Goal: Navigation & Orientation: Find specific page/section

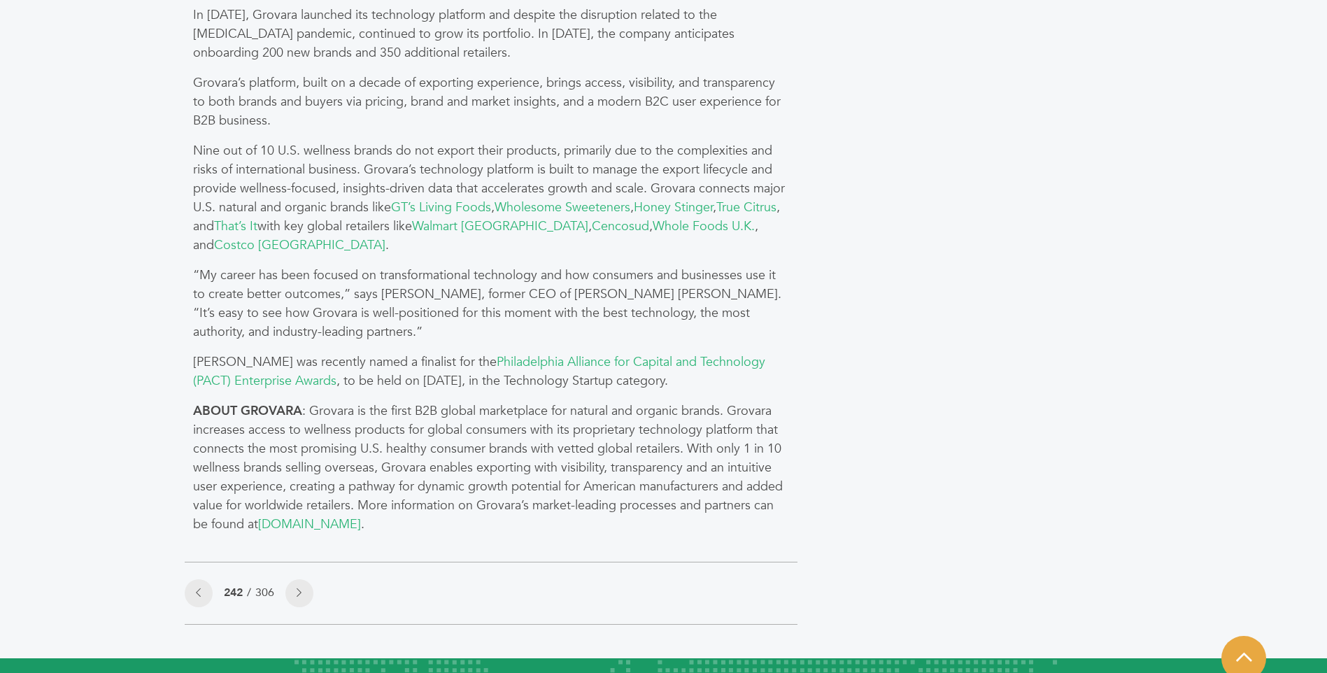
scroll to position [1152, 0]
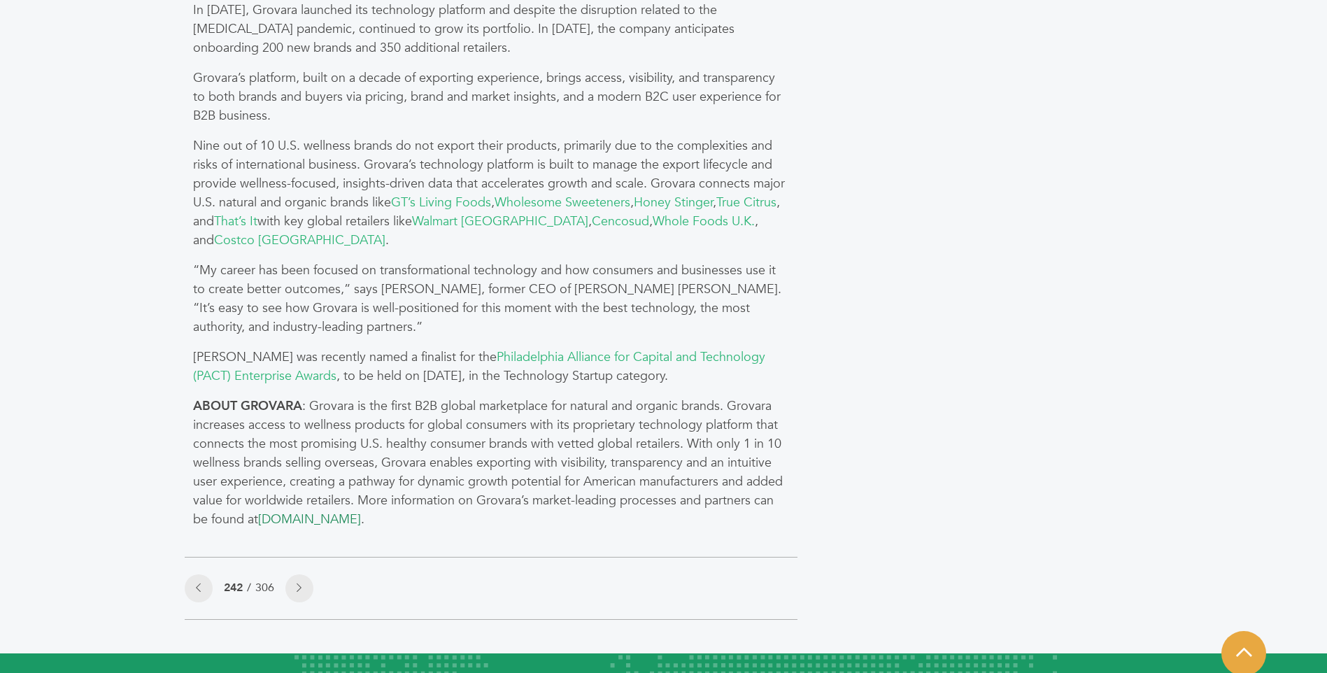
click at [313, 522] on link "www.grovara.com" at bounding box center [309, 519] width 103 height 17
click at [296, 518] on link "www.grovara.com" at bounding box center [309, 519] width 103 height 17
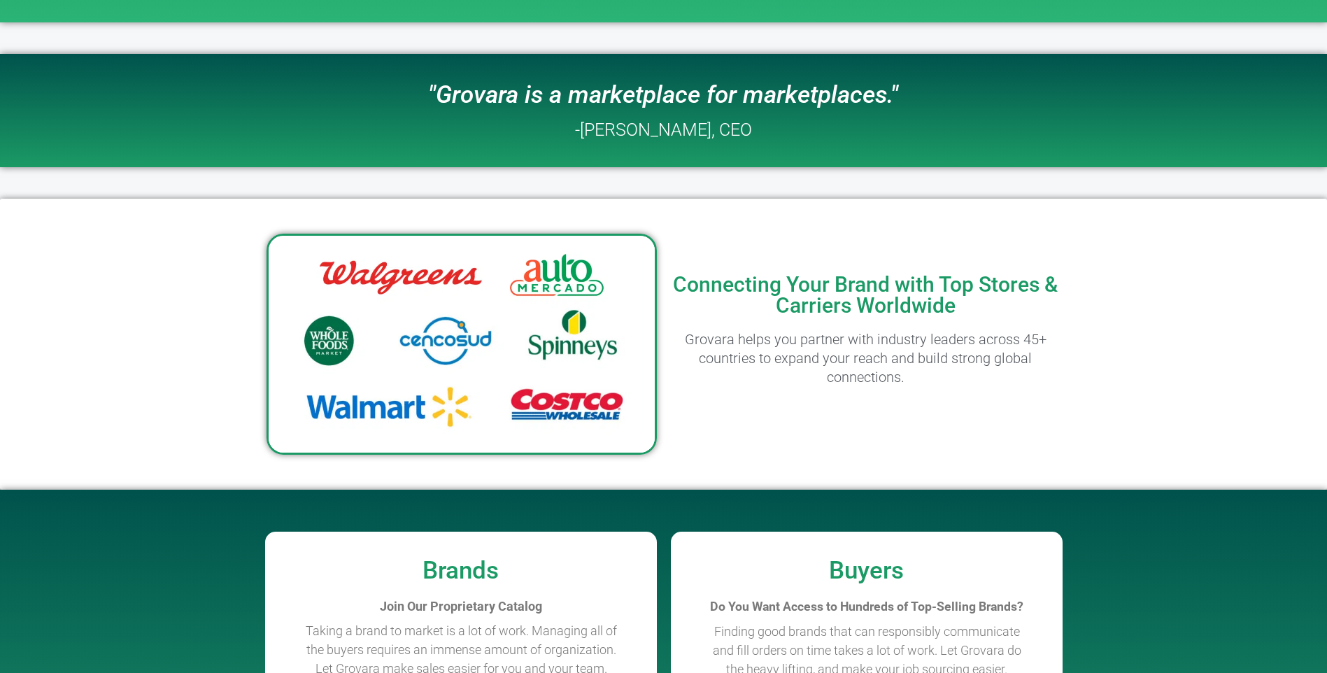
scroll to position [1178, 0]
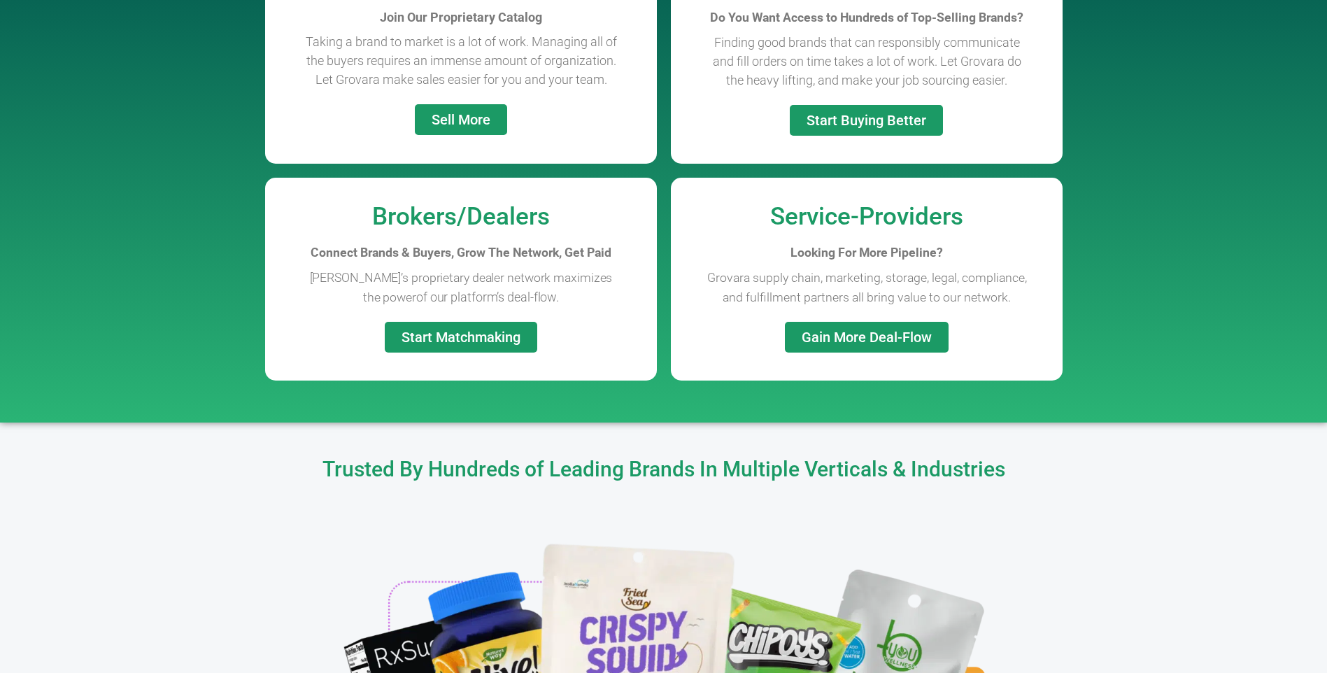
click at [869, 334] on span "Gain More Deal-Flow" at bounding box center [867, 337] width 130 height 14
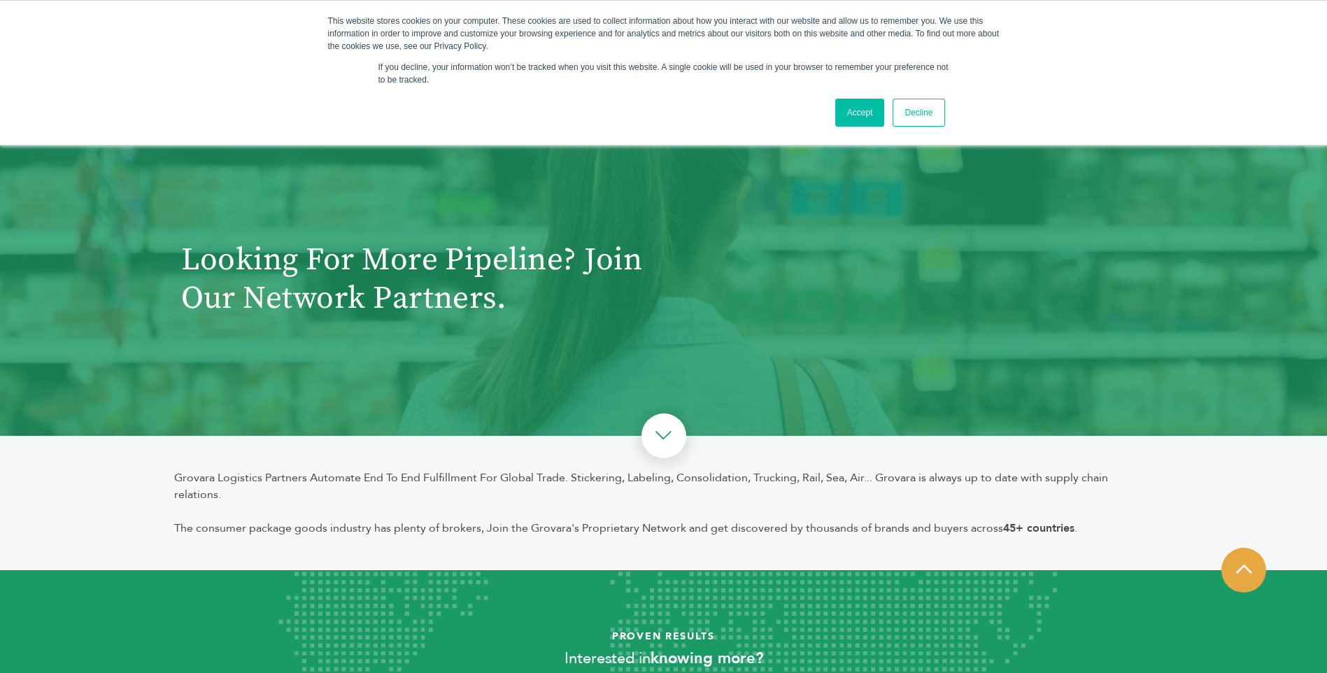
scroll to position [316, 0]
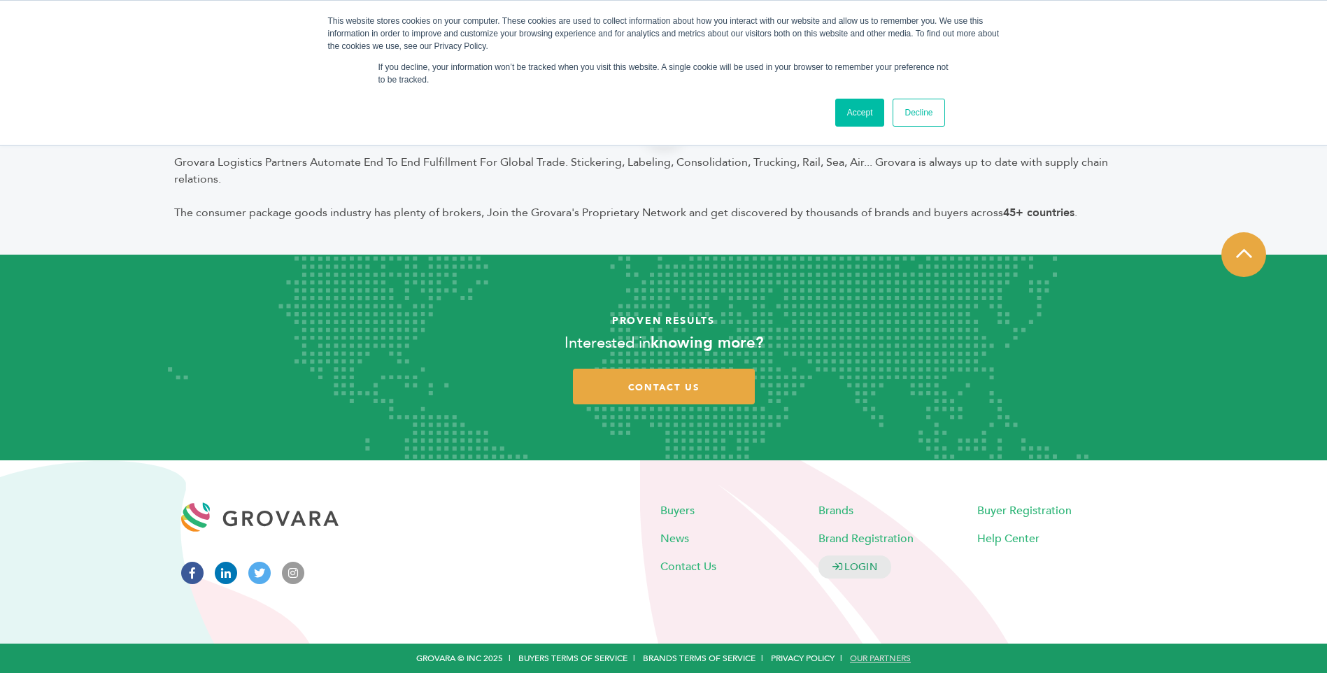
click at [876, 656] on link "Our Partners" at bounding box center [880, 658] width 61 height 11
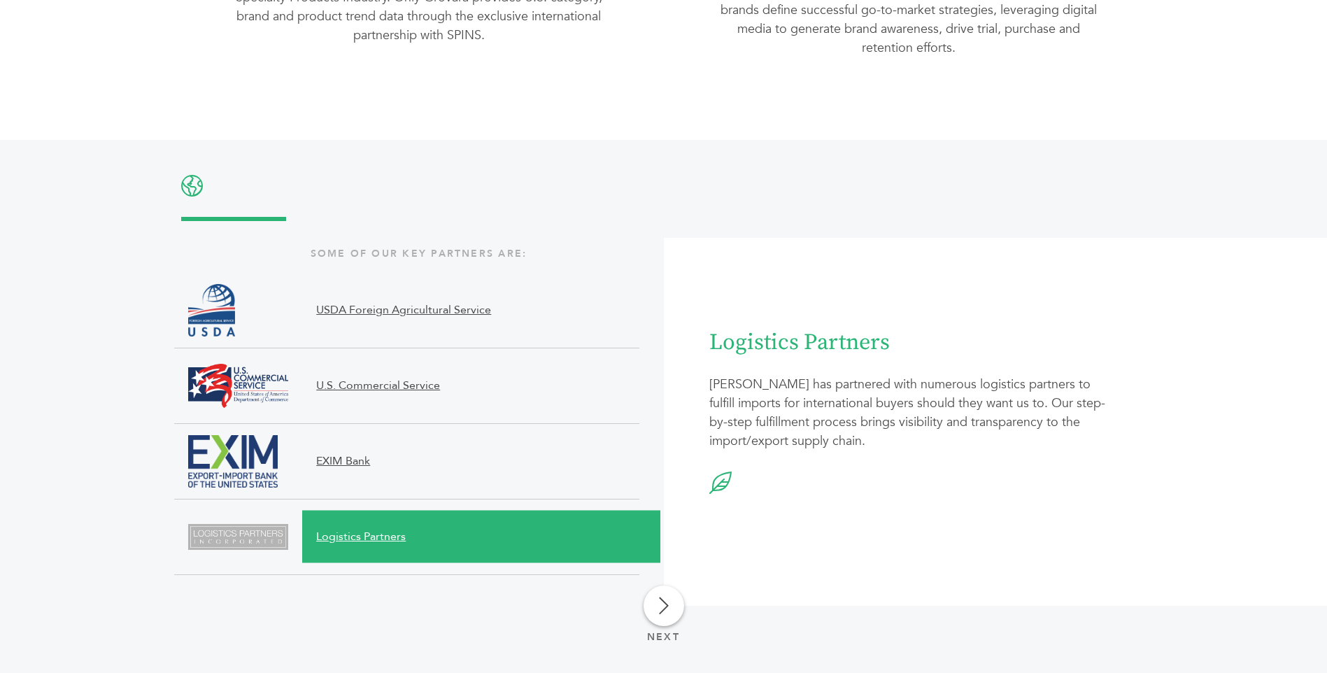
scroll to position [1377, 0]
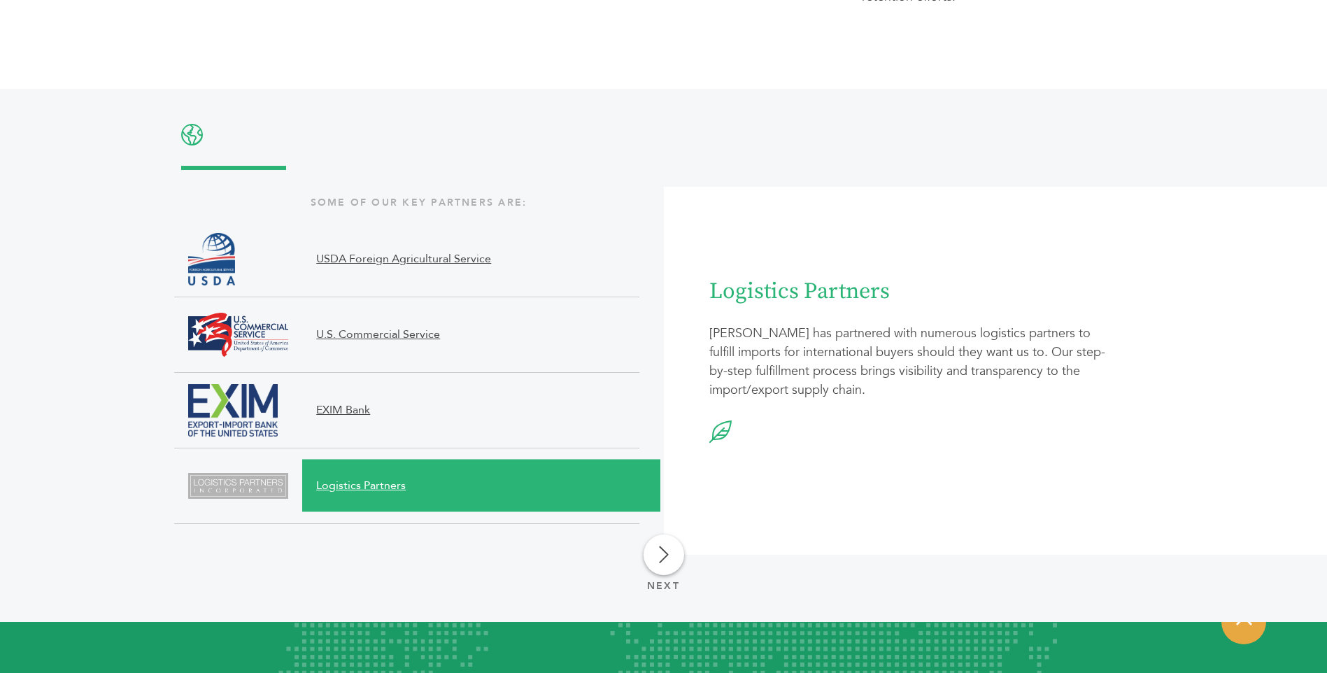
click at [653, 548] on link at bounding box center [664, 554] width 41 height 41
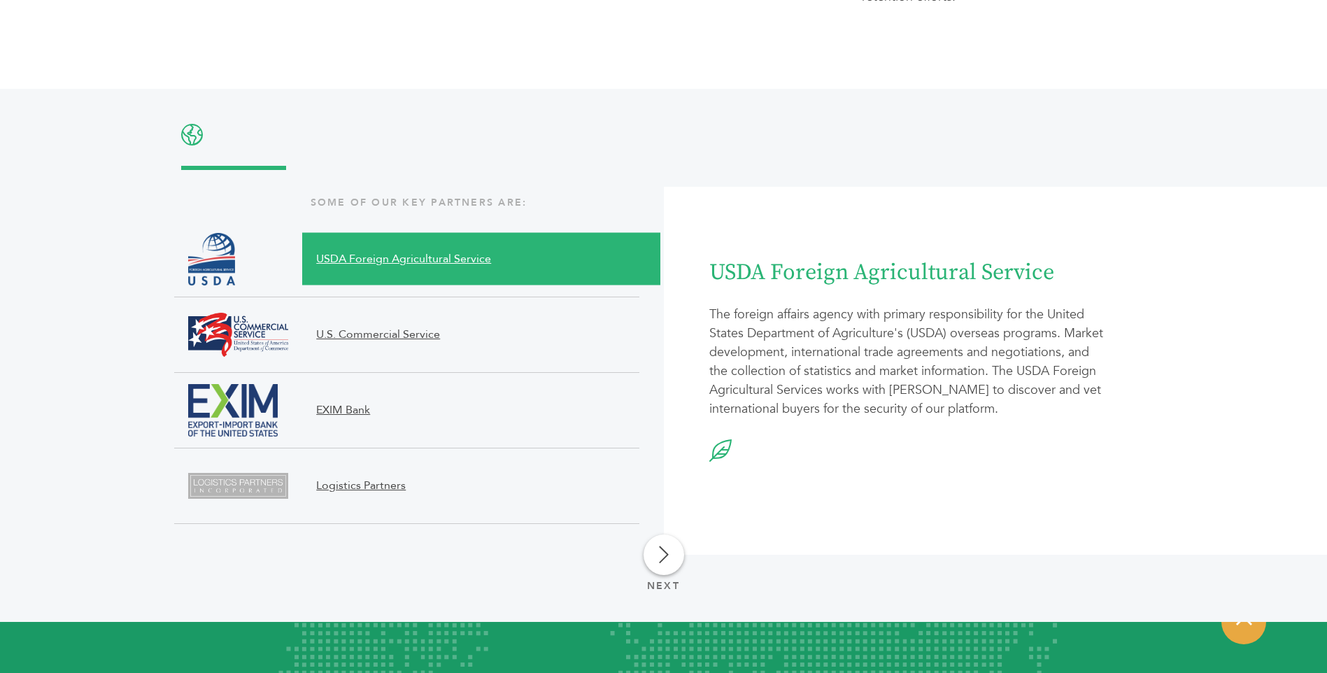
click at [666, 551] on icon at bounding box center [664, 555] width 10 height 20
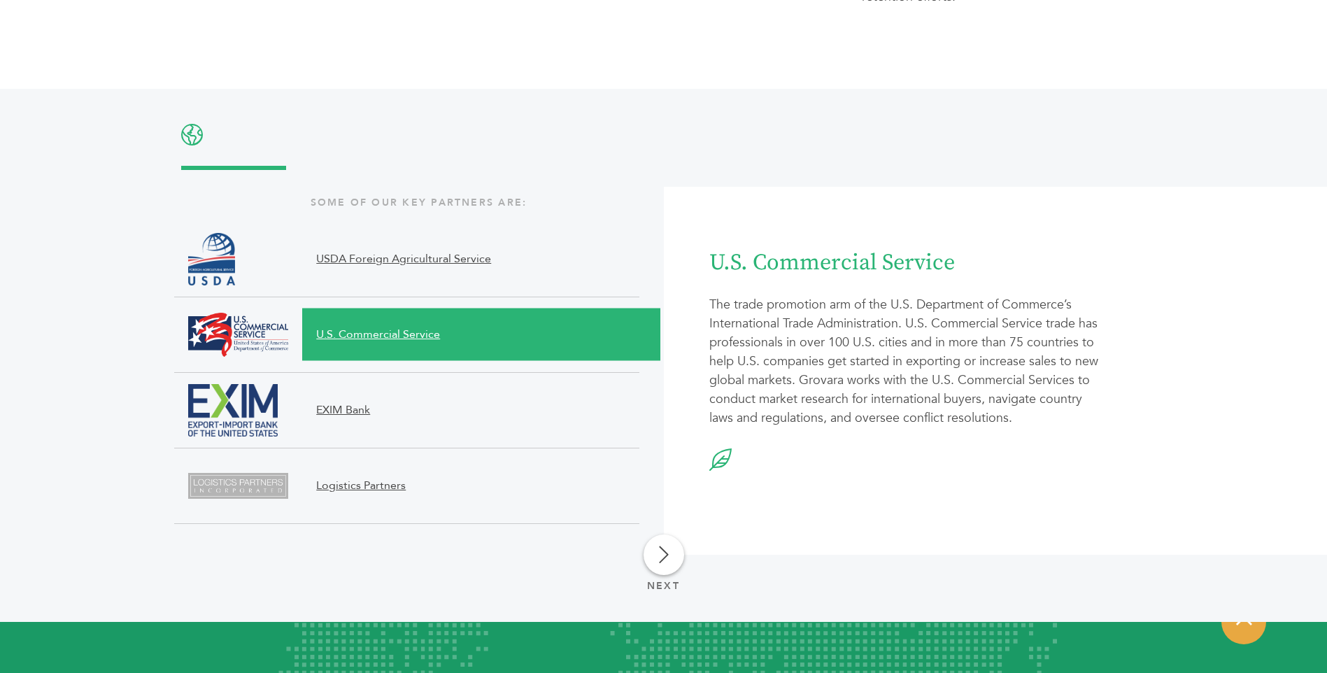
click at [666, 551] on icon at bounding box center [664, 555] width 10 height 20
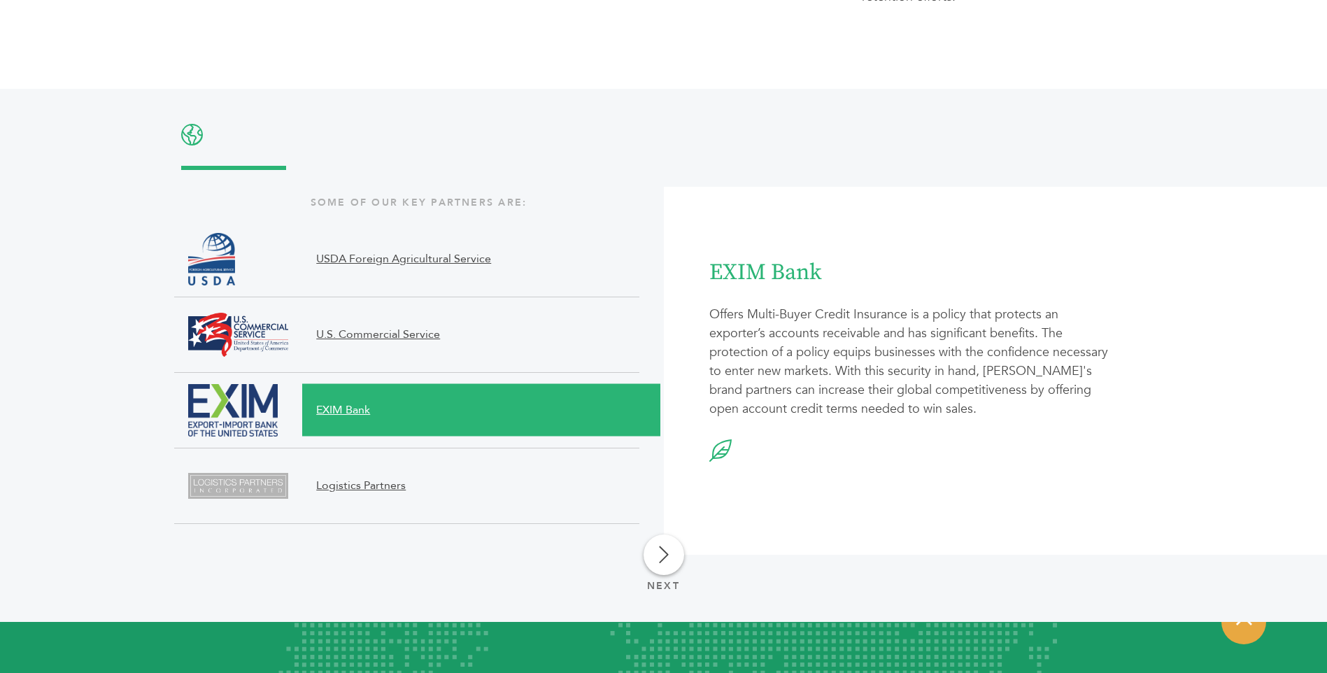
click at [666, 551] on icon at bounding box center [664, 555] width 10 height 20
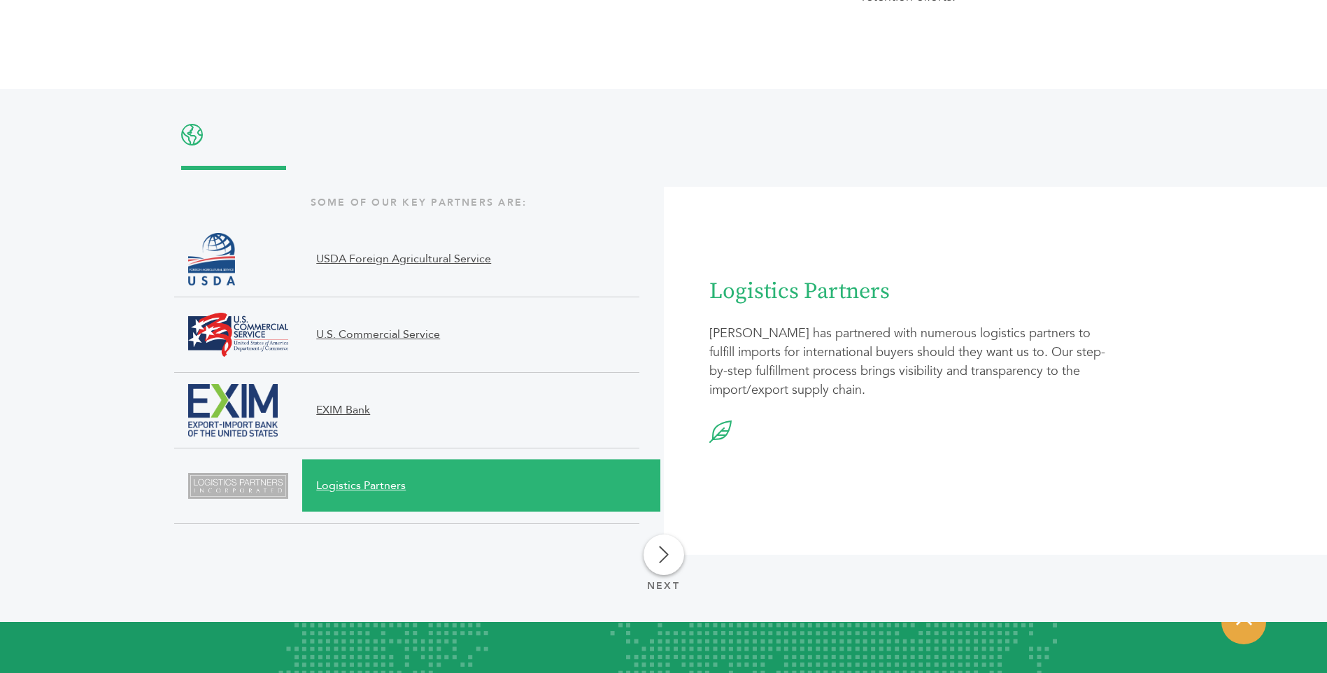
scroll to position [1729, 0]
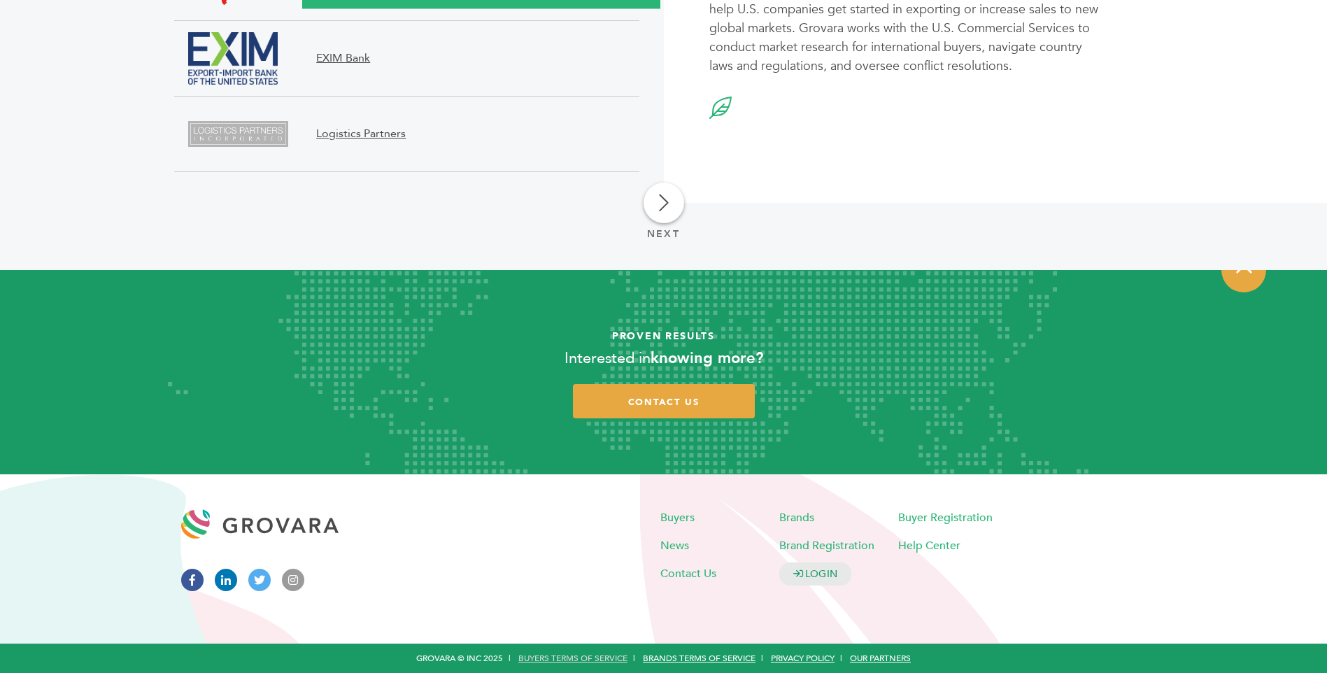
click at [555, 657] on link "Buyers Terms of Service" at bounding box center [572, 658] width 109 height 11
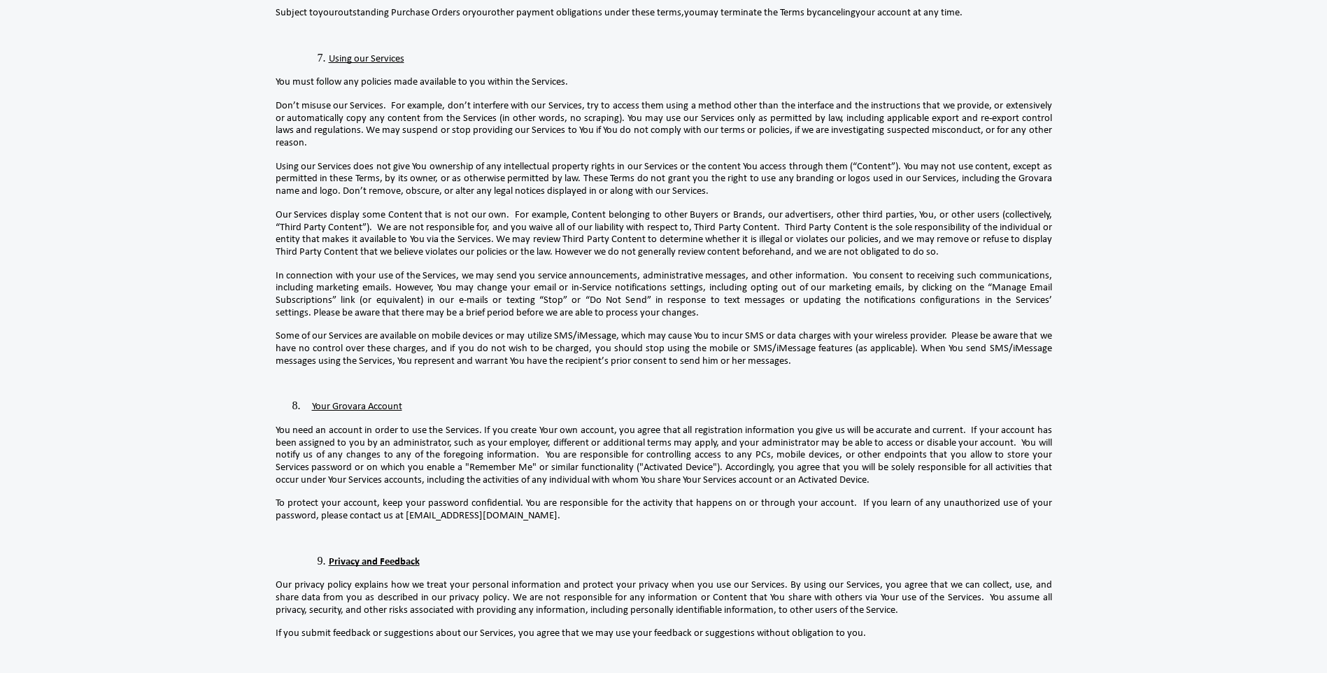
scroll to position [316, 0]
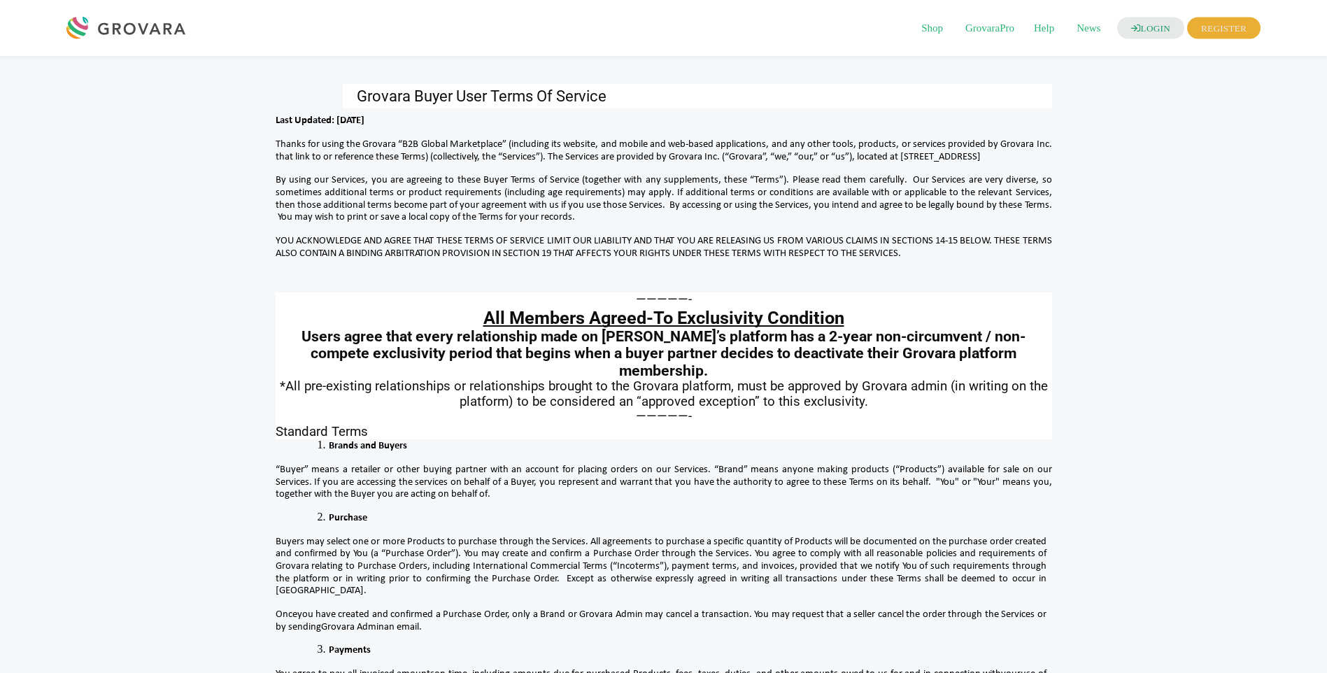
scroll to position [589, 0]
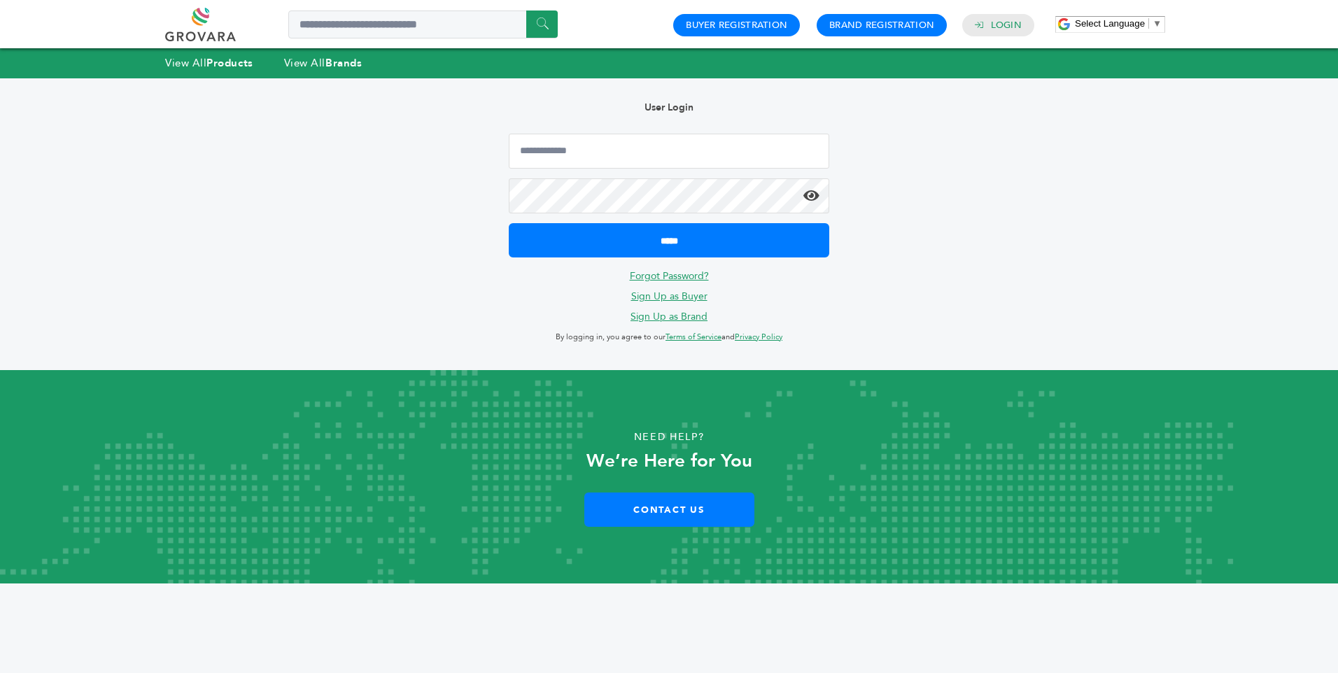
click at [197, 22] on link at bounding box center [216, 25] width 102 height 34
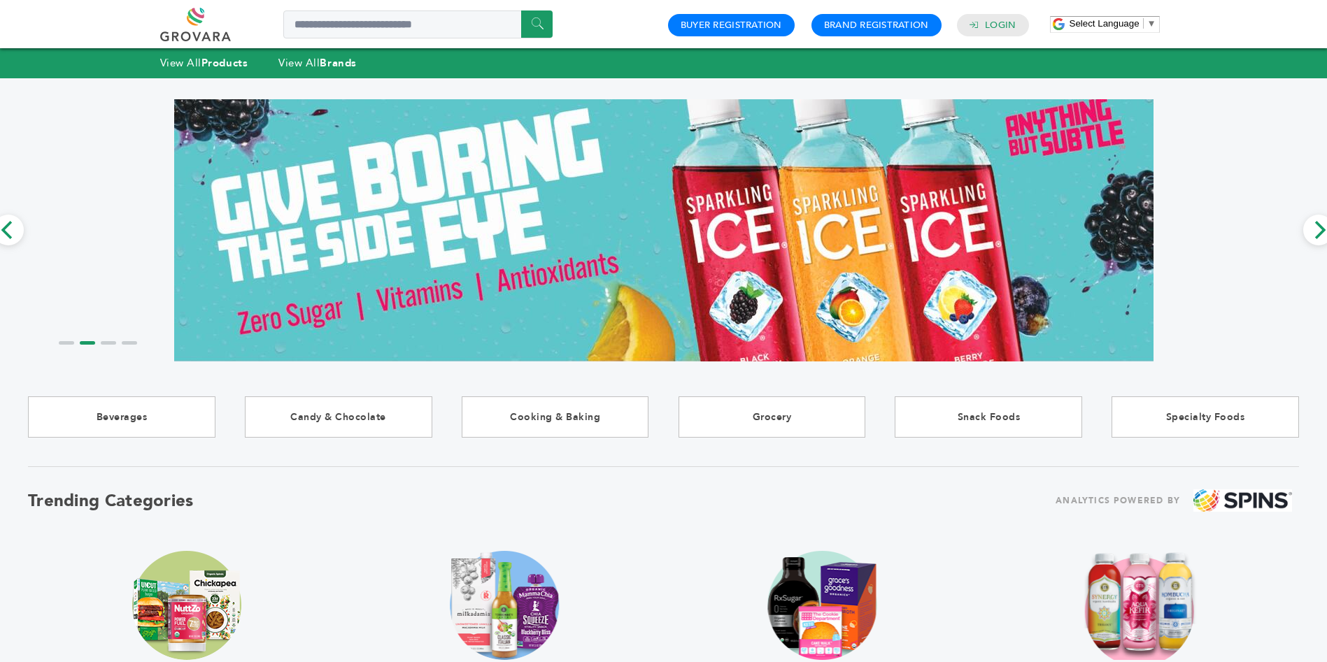
scroll to position [1224, 0]
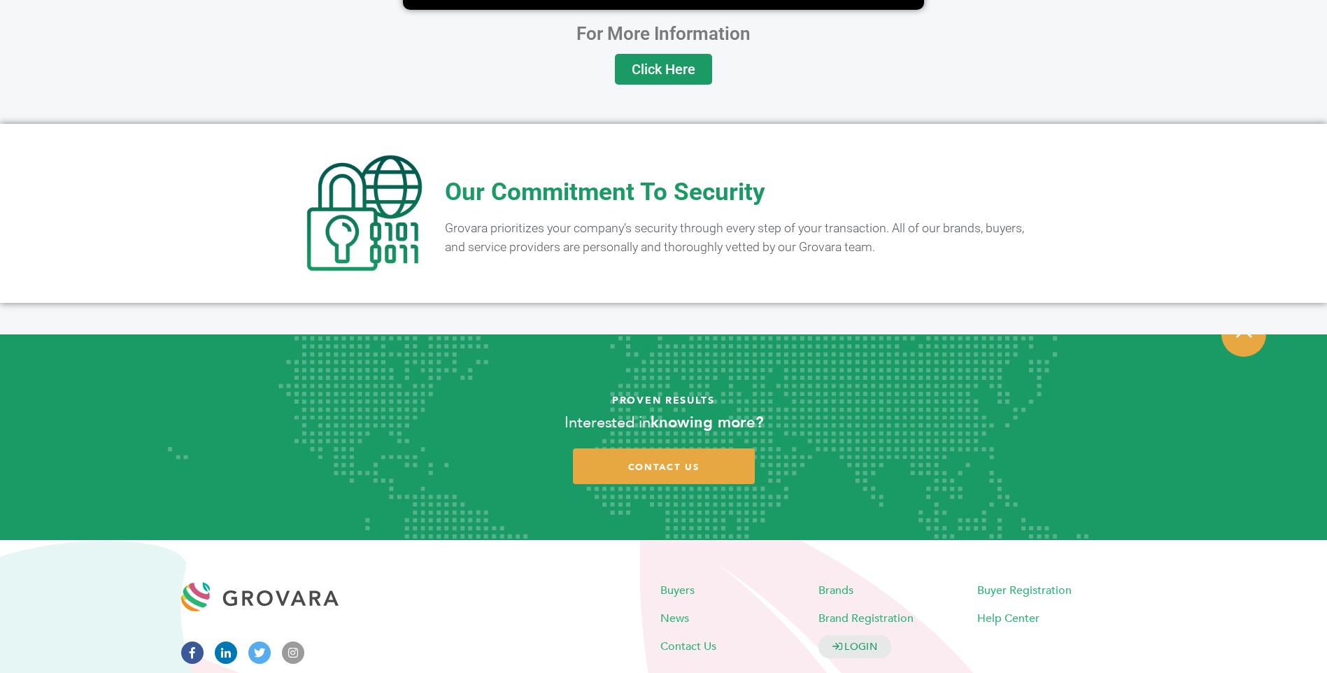
scroll to position [2727, 0]
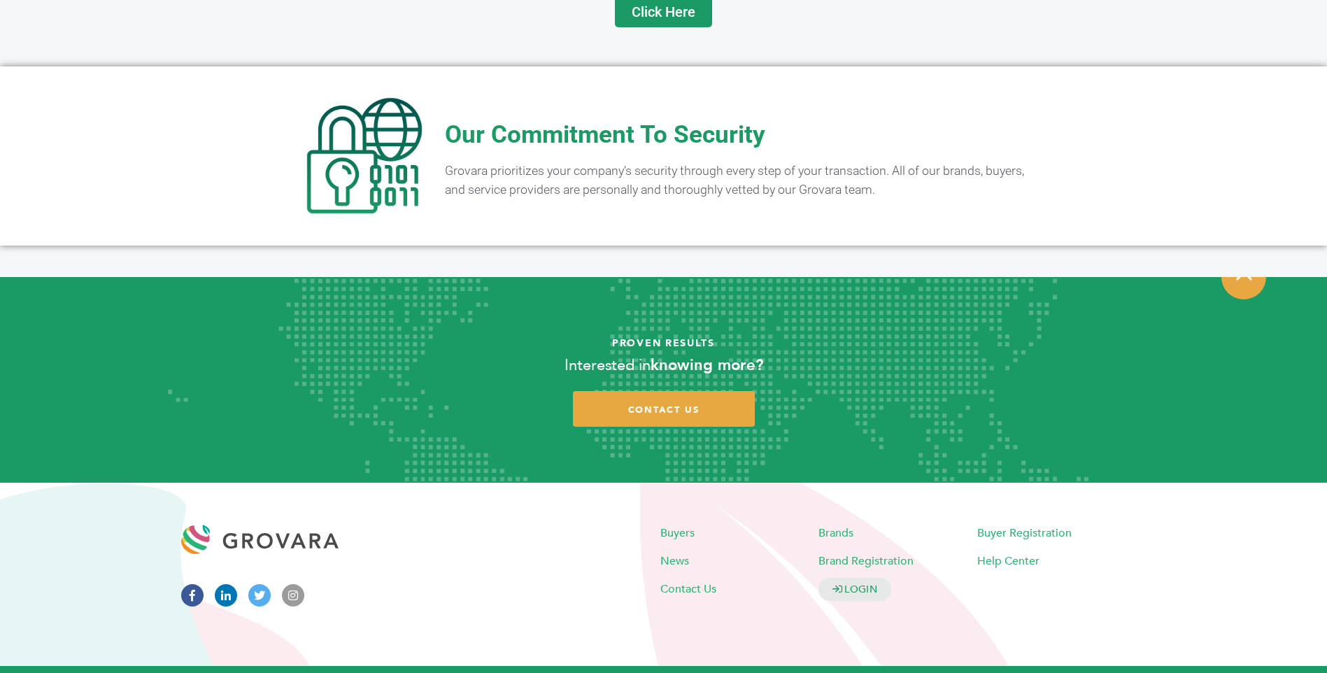
click at [681, 672] on link "Brands Terms of Service" at bounding box center [699, 680] width 113 height 11
